Goal: Information Seeking & Learning: Stay updated

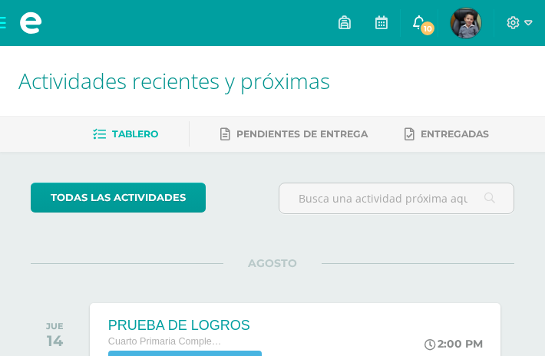
click at [426, 22] on span "10" at bounding box center [427, 28] width 17 height 17
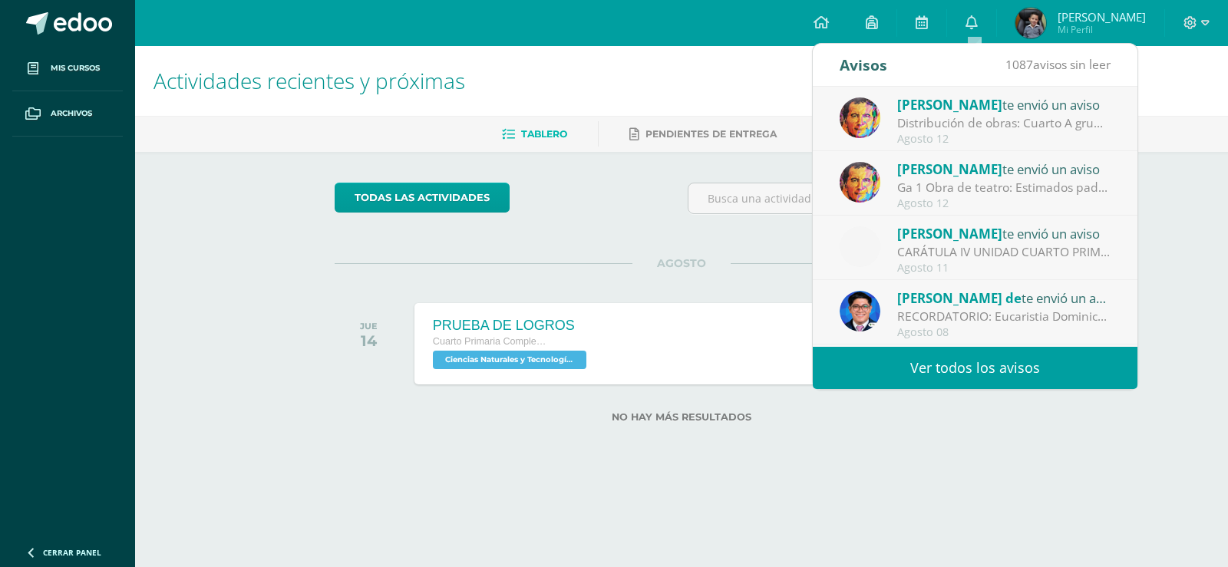
click at [556, 114] on div "Distribución de obras: Cuarto A grupo 1: pastorela grupo 2: los fantasmas de [P…" at bounding box center [1003, 123] width 213 height 18
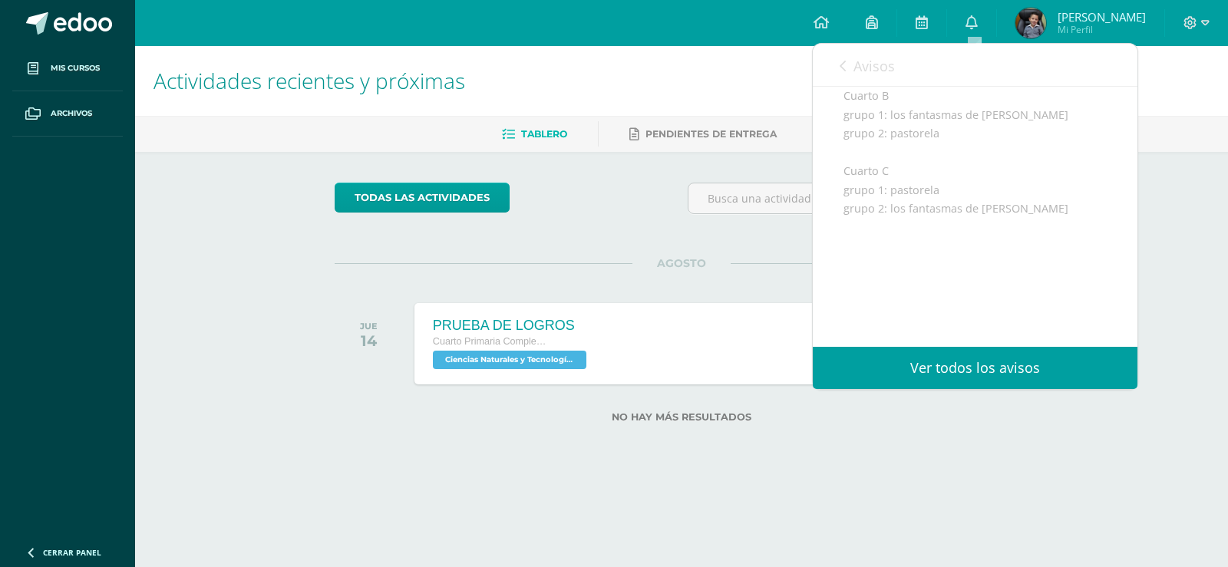
scroll to position [264, 0]
click at [556, 61] on icon at bounding box center [843, 66] width 6 height 12
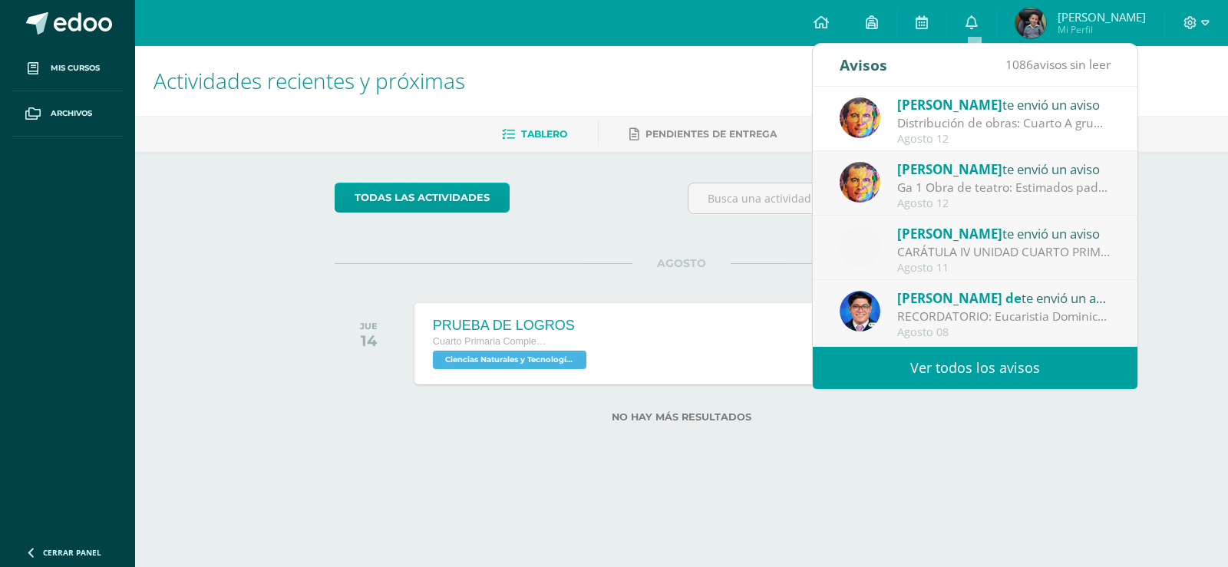
click at [556, 187] on div "Ga 1 Obra de teatro: Estimados padres de familia Es un placer saludarlos. Adjun…" at bounding box center [1003, 188] width 213 height 18
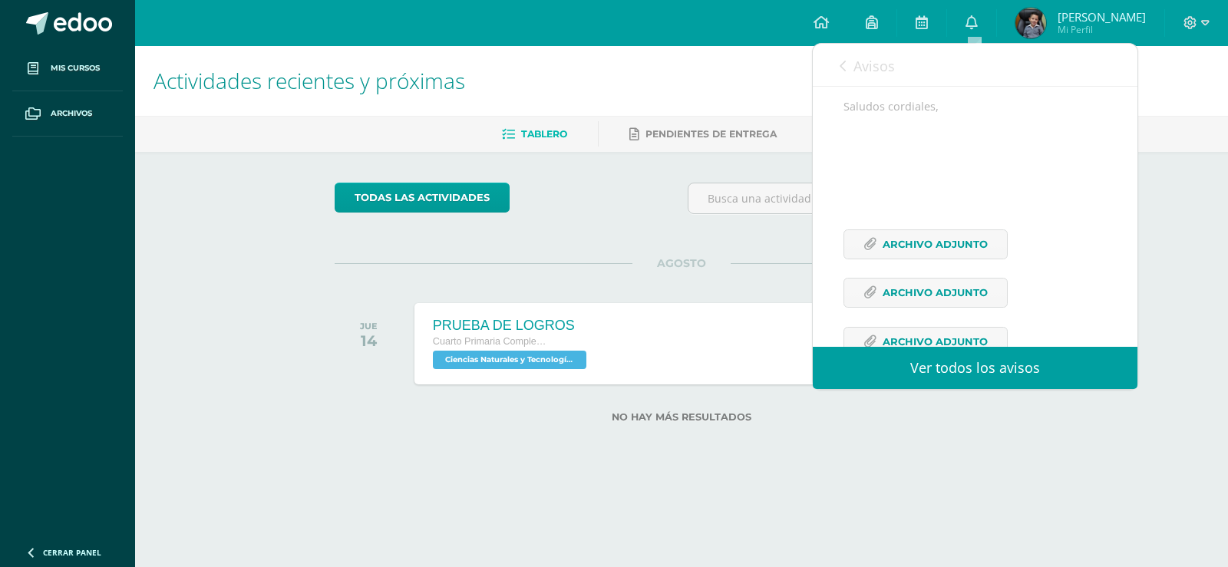
scroll to position [341, 0]
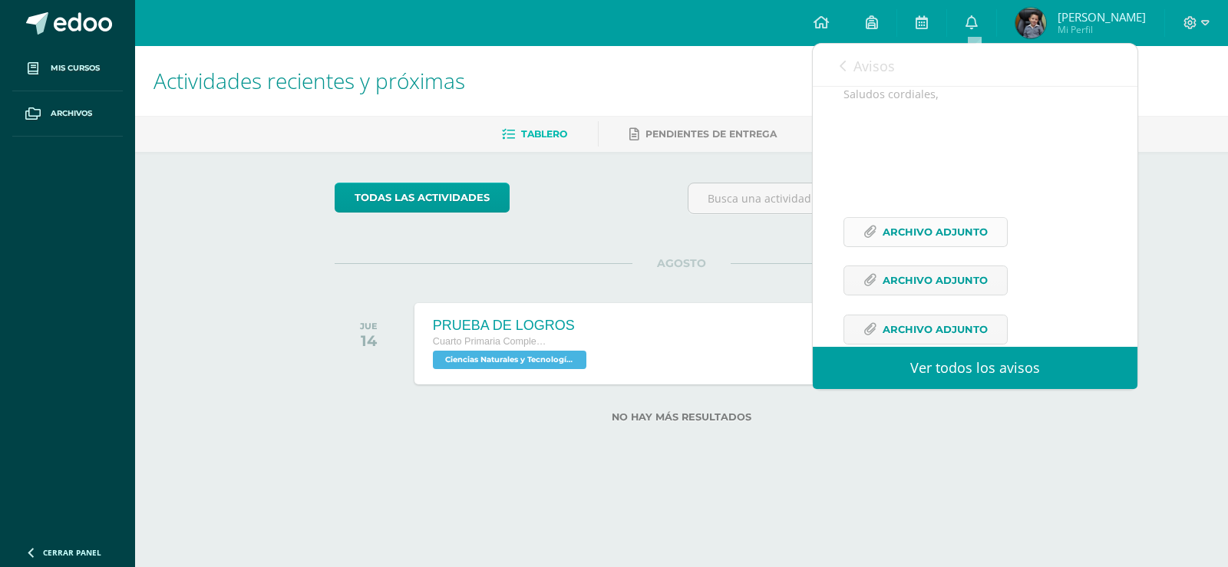
click at [556, 246] on span "Archivo Adjunto" at bounding box center [935, 232] width 105 height 28
click at [556, 295] on link "Archivo Adjunto" at bounding box center [925, 281] width 164 height 30
click at [556, 64] on link "Avisos" at bounding box center [867, 66] width 55 height 44
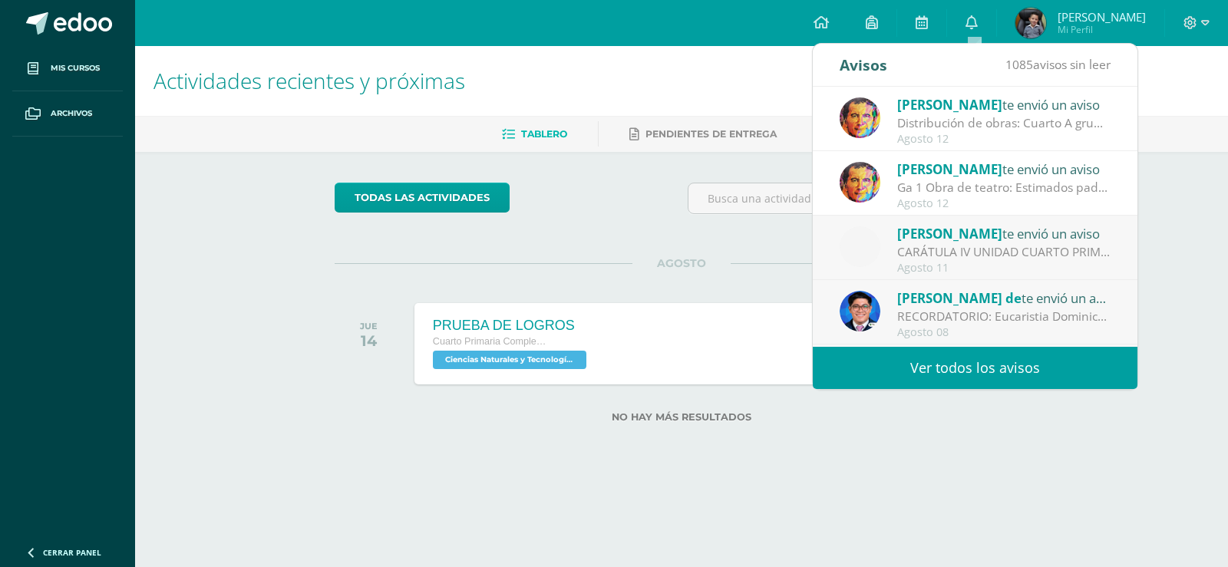
click at [556, 251] on div "CARÁTULA IV UNIDAD CUARTO PRIMARIA - INFORMÁTICA: Buenas tardes es un gusto sal…" at bounding box center [1003, 252] width 213 height 18
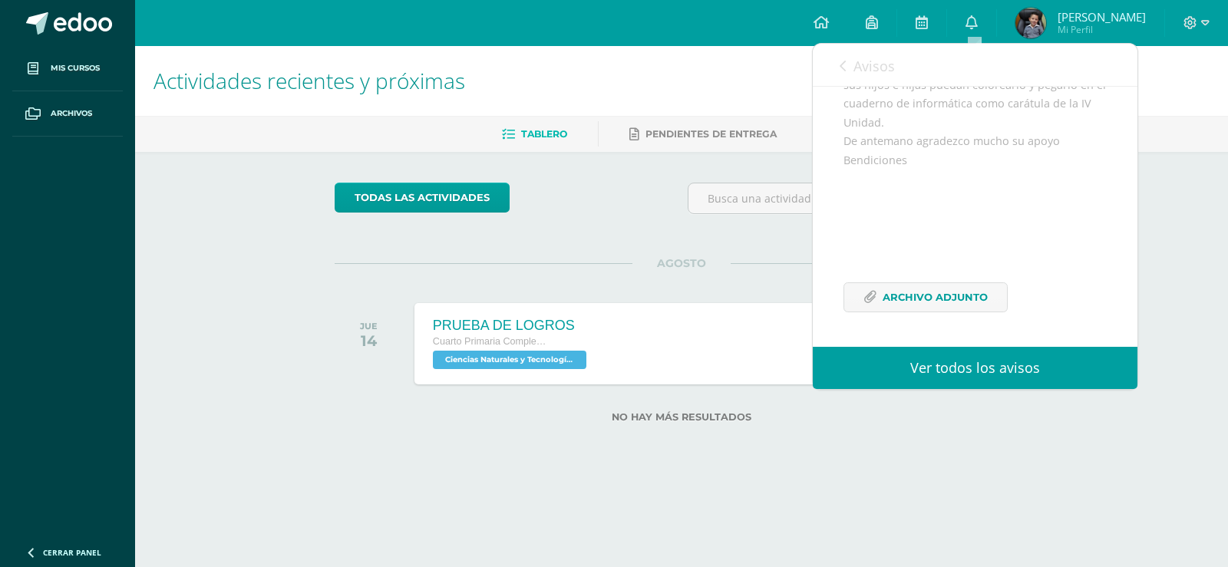
scroll to position [294, 0]
click at [556, 294] on span "Archivo Adjunto" at bounding box center [935, 297] width 105 height 28
click at [556, 71] on link "Avisos" at bounding box center [867, 66] width 55 height 44
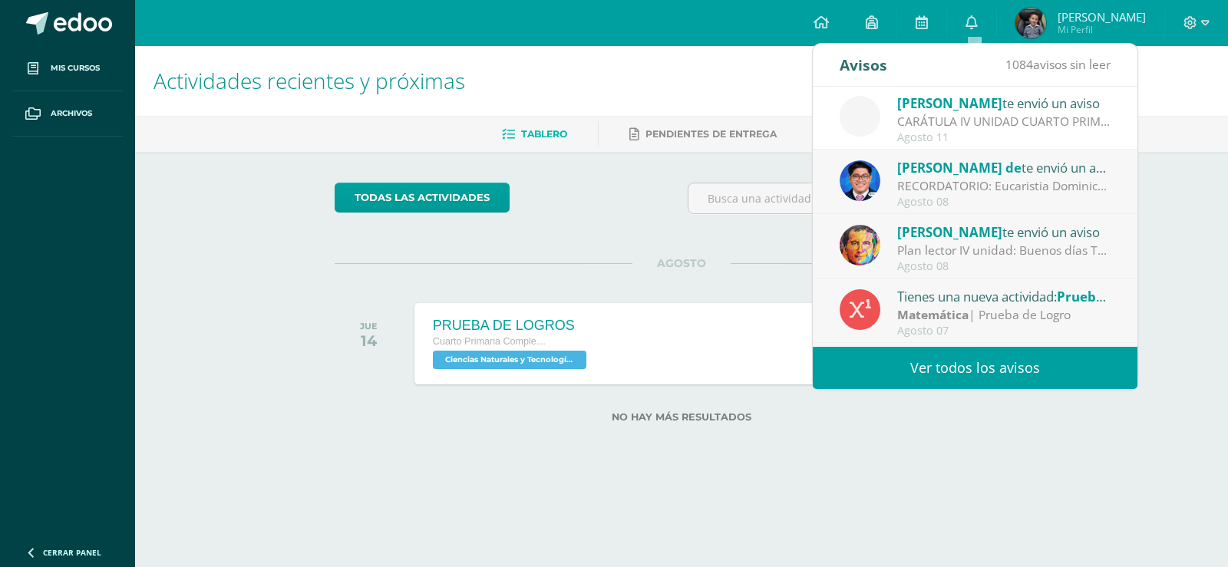
scroll to position [154, 0]
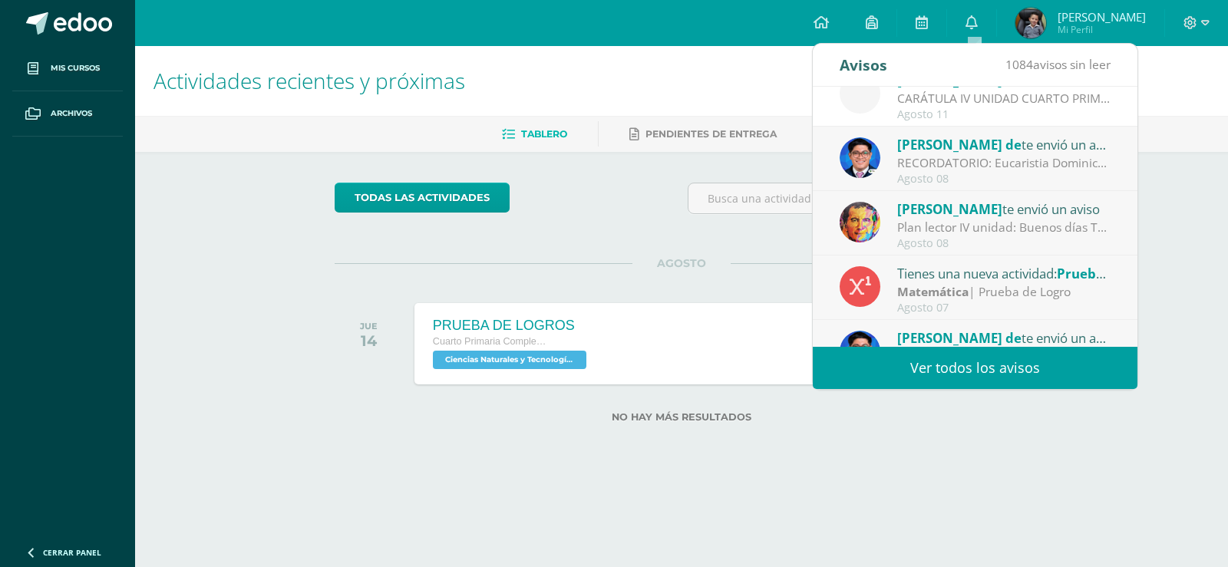
click at [556, 224] on div "Plan lector IV unidad: Buenos días Traer para el día [DATE] el libro "¿Dónde se…" at bounding box center [1003, 228] width 213 height 18
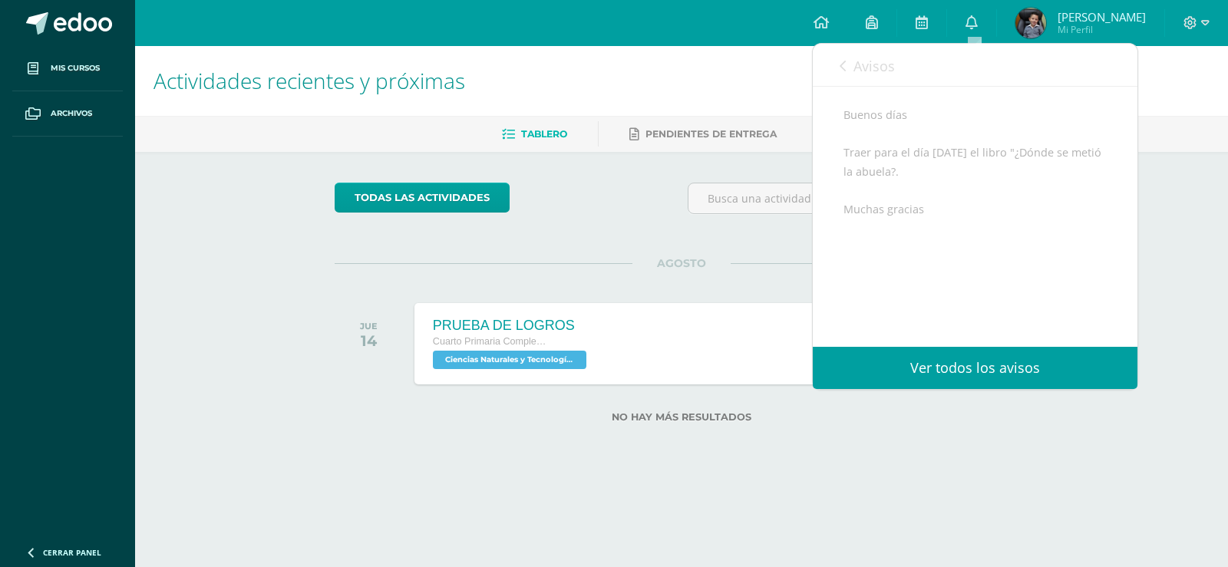
click at [556, 64] on link "Avisos" at bounding box center [867, 66] width 55 height 44
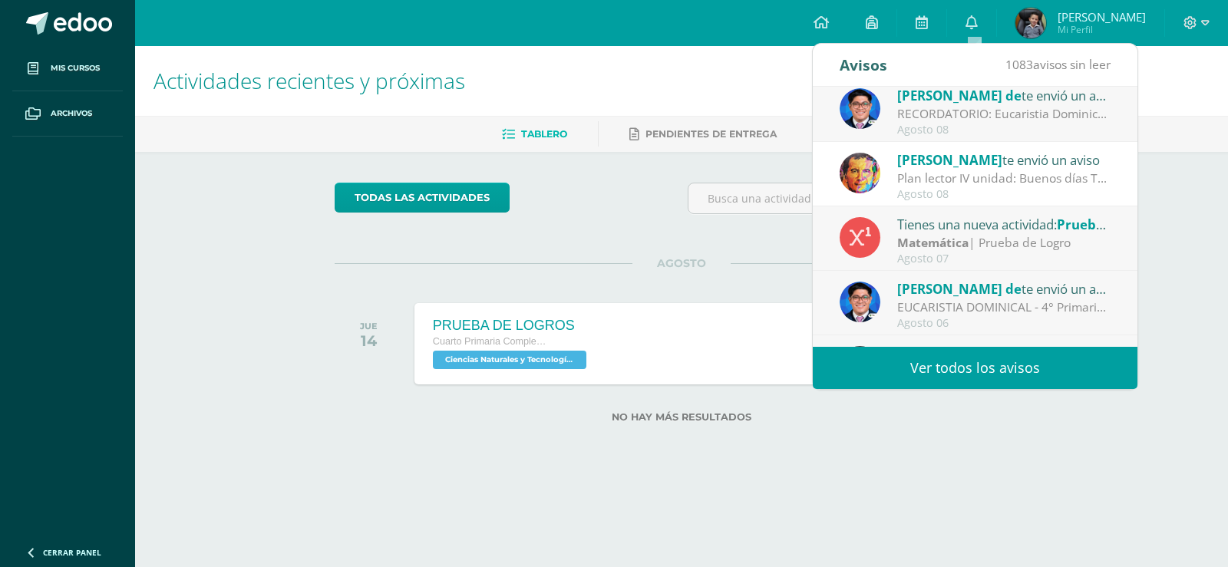
scroll to position [230, 0]
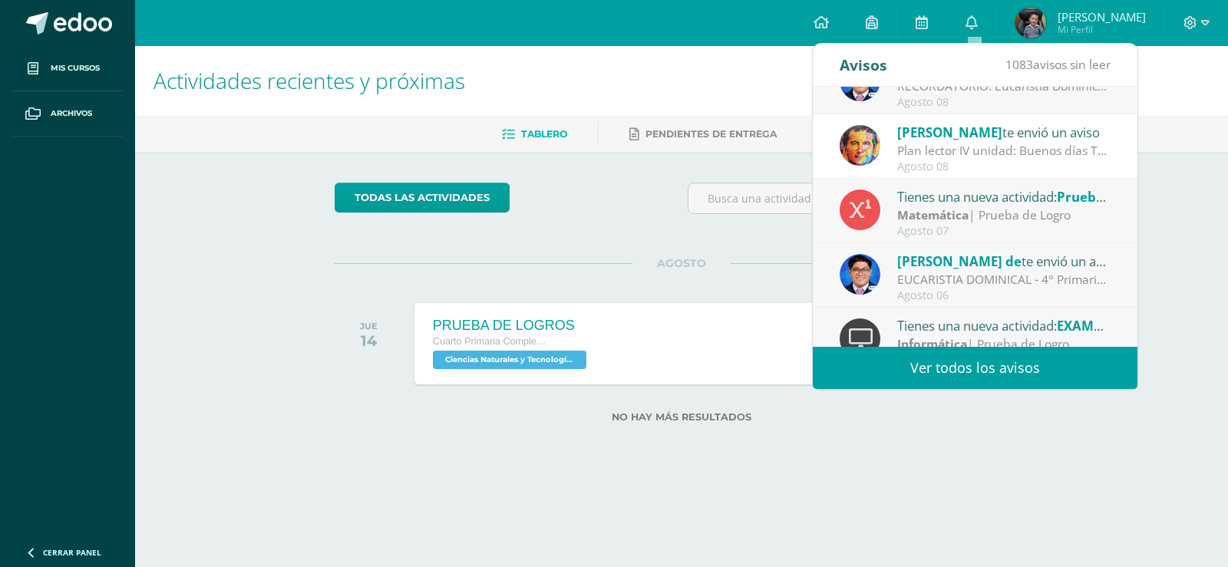
click at [556, 213] on strong "Matemática" at bounding box center [932, 214] width 71 height 17
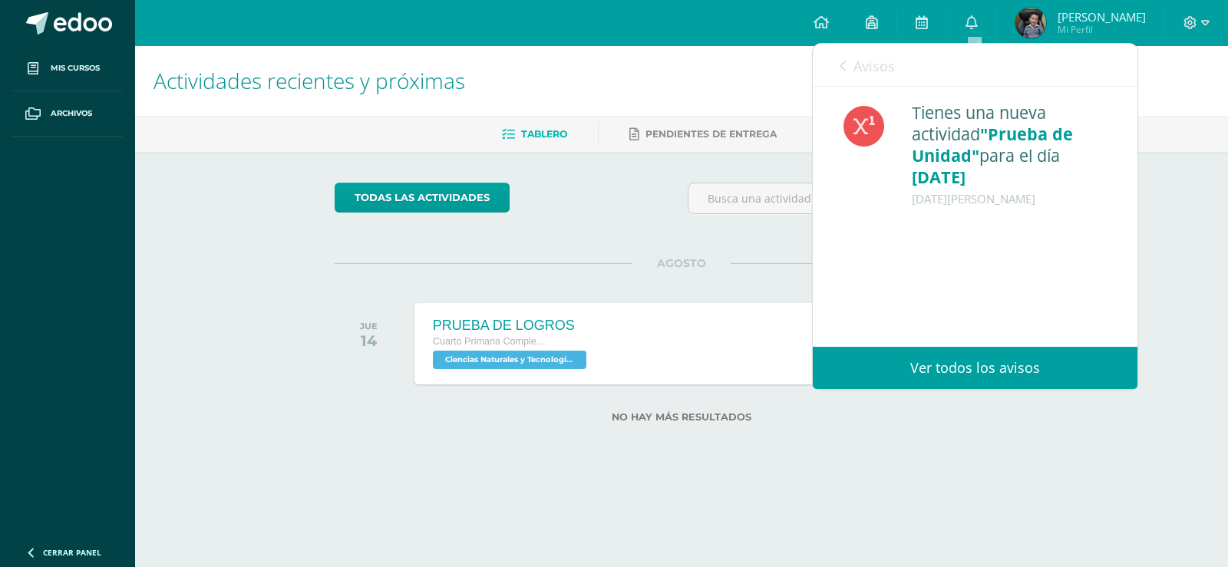
click at [556, 64] on icon at bounding box center [843, 66] width 6 height 12
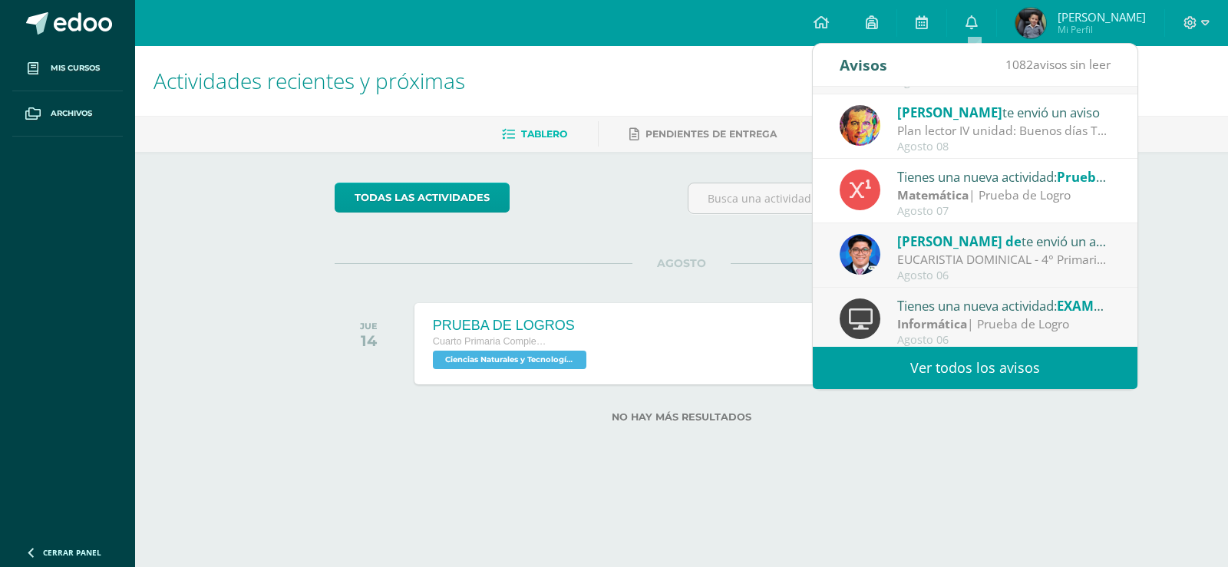
scroll to position [256, 0]
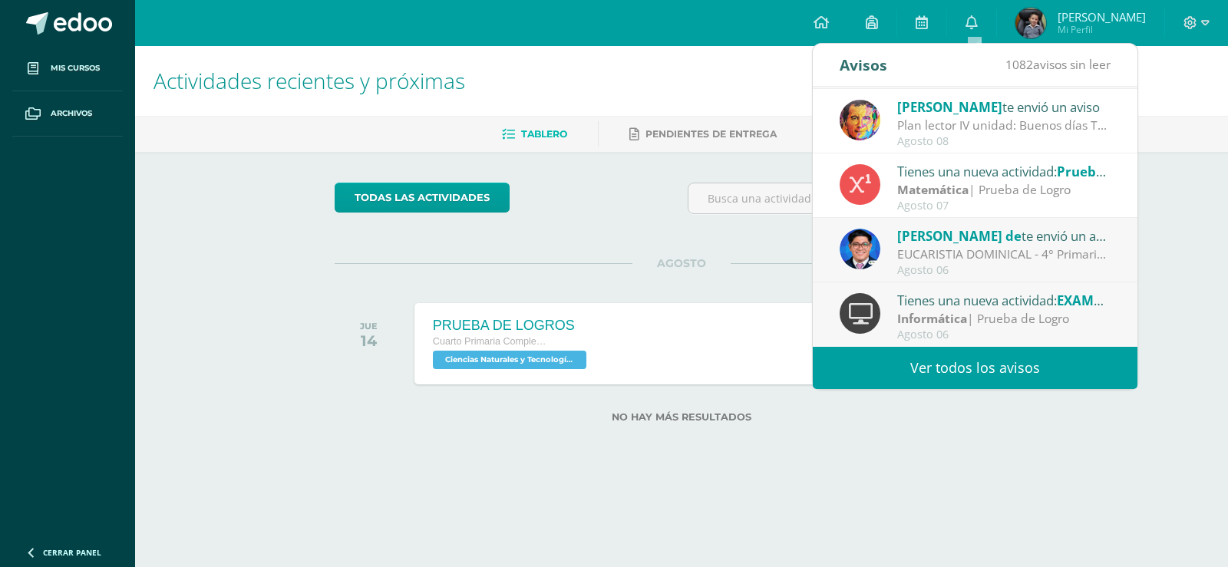
click at [556, 304] on div "Tienes una nueva actividad: EXAMEN III UNIDAD INFORMÁTICA CUARTO PRIMARIA" at bounding box center [1003, 300] width 213 height 20
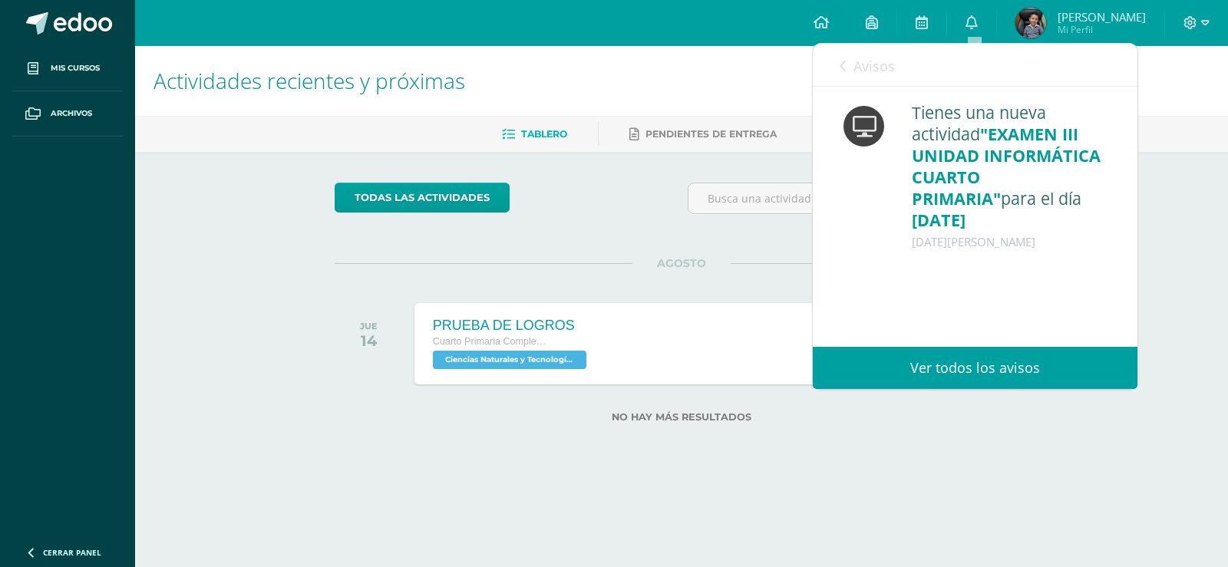
click at [556, 61] on span "Avisos" at bounding box center [873, 66] width 41 height 18
